Goal: Task Accomplishment & Management: Complete application form

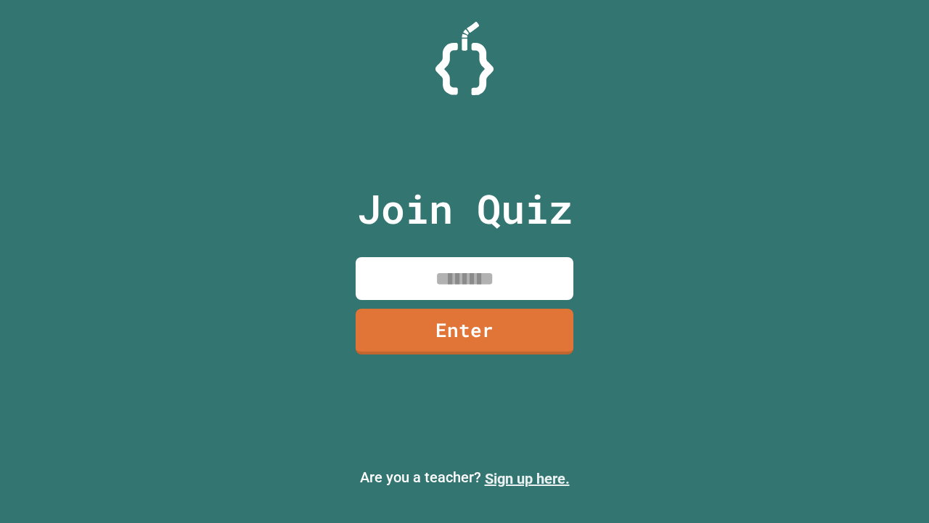
click at [527, 478] on link "Sign up here." at bounding box center [527, 478] width 85 height 17
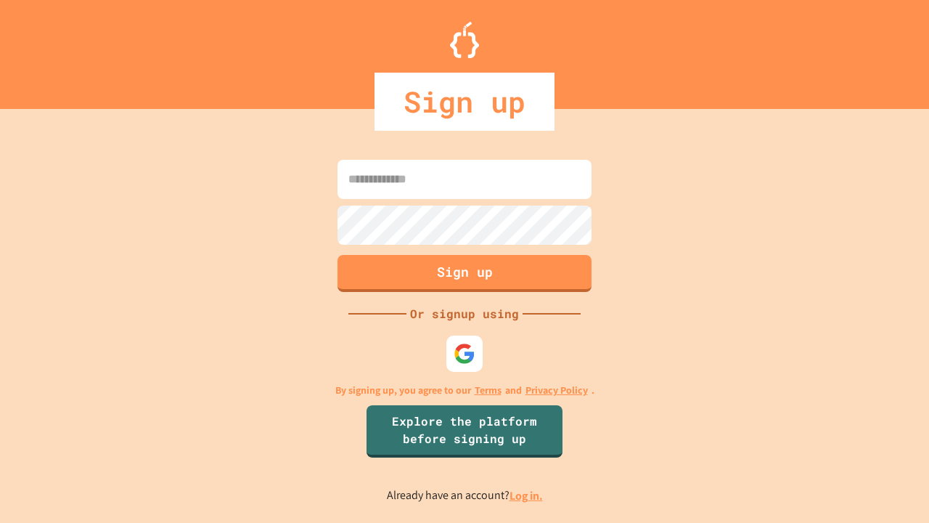
click at [527, 495] on link "Log in." at bounding box center [526, 495] width 33 height 15
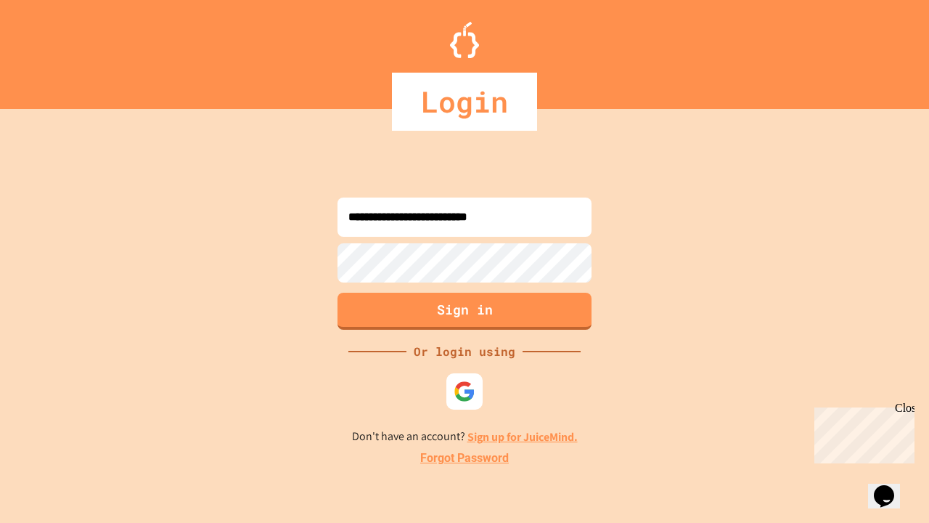
type input "**********"
